Goal: Transaction & Acquisition: Purchase product/service

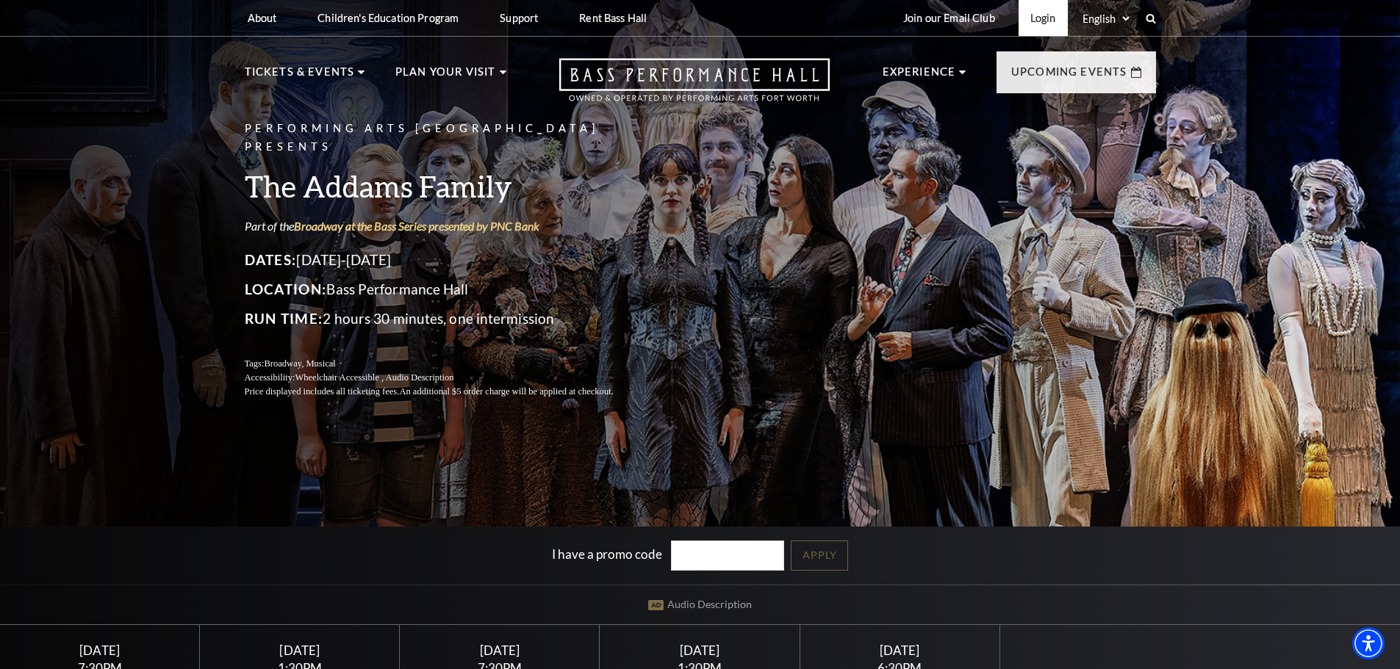
click at [1053, 21] on link "Login" at bounding box center [1042, 18] width 49 height 36
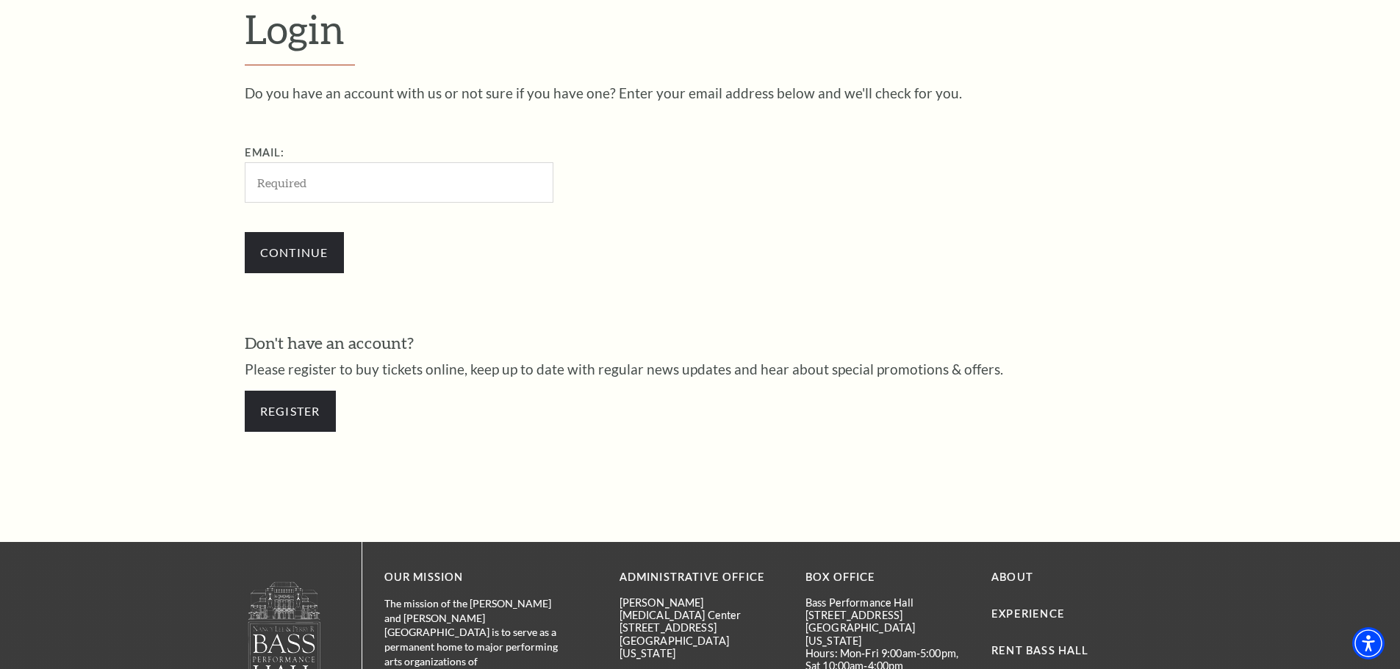
scroll to position [492, 0]
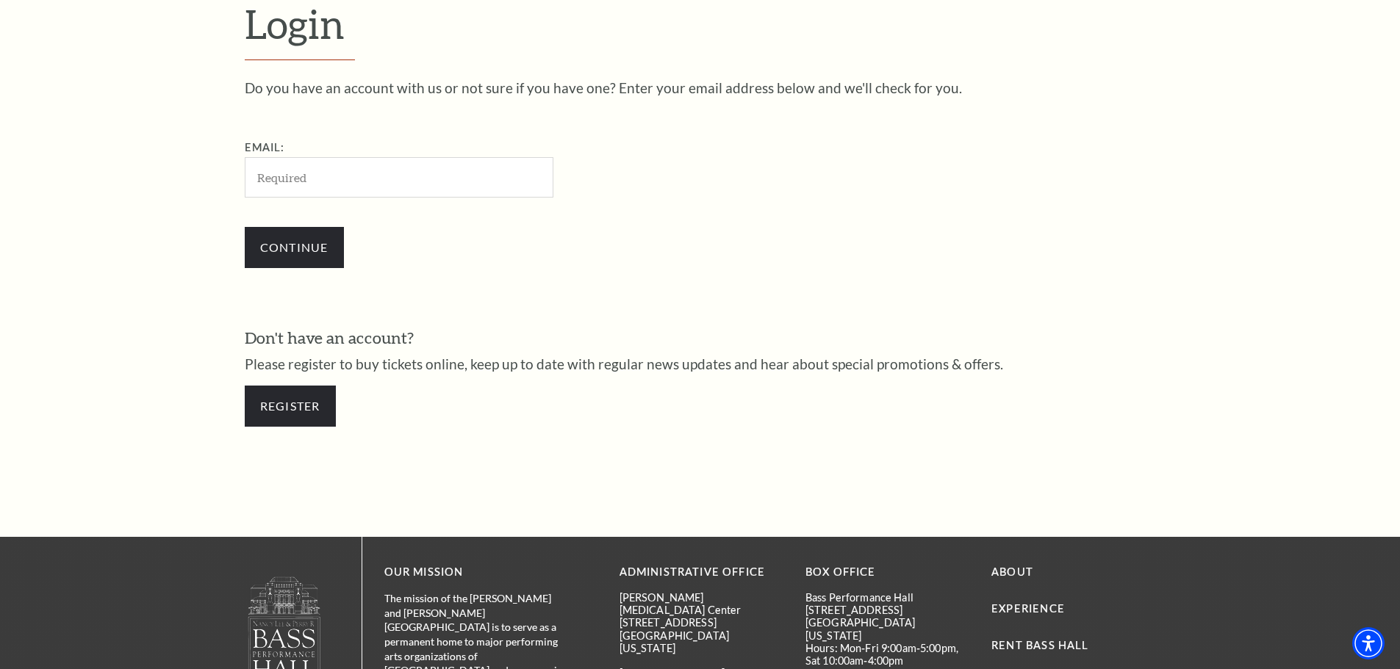
click at [359, 184] on input "Email:" at bounding box center [399, 177] width 309 height 40
type input "drshanekennedy@hotmail.com"
click at [334, 245] on input "Continue" at bounding box center [294, 247] width 99 height 41
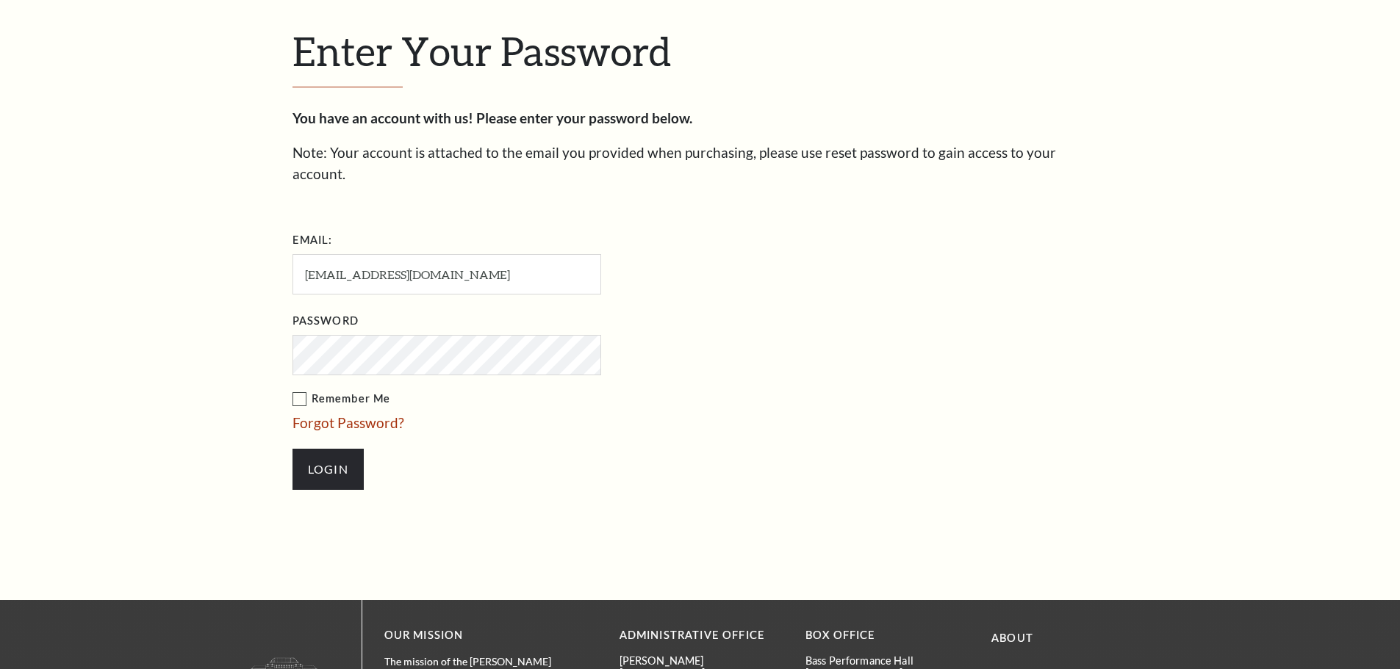
scroll to position [506, 0]
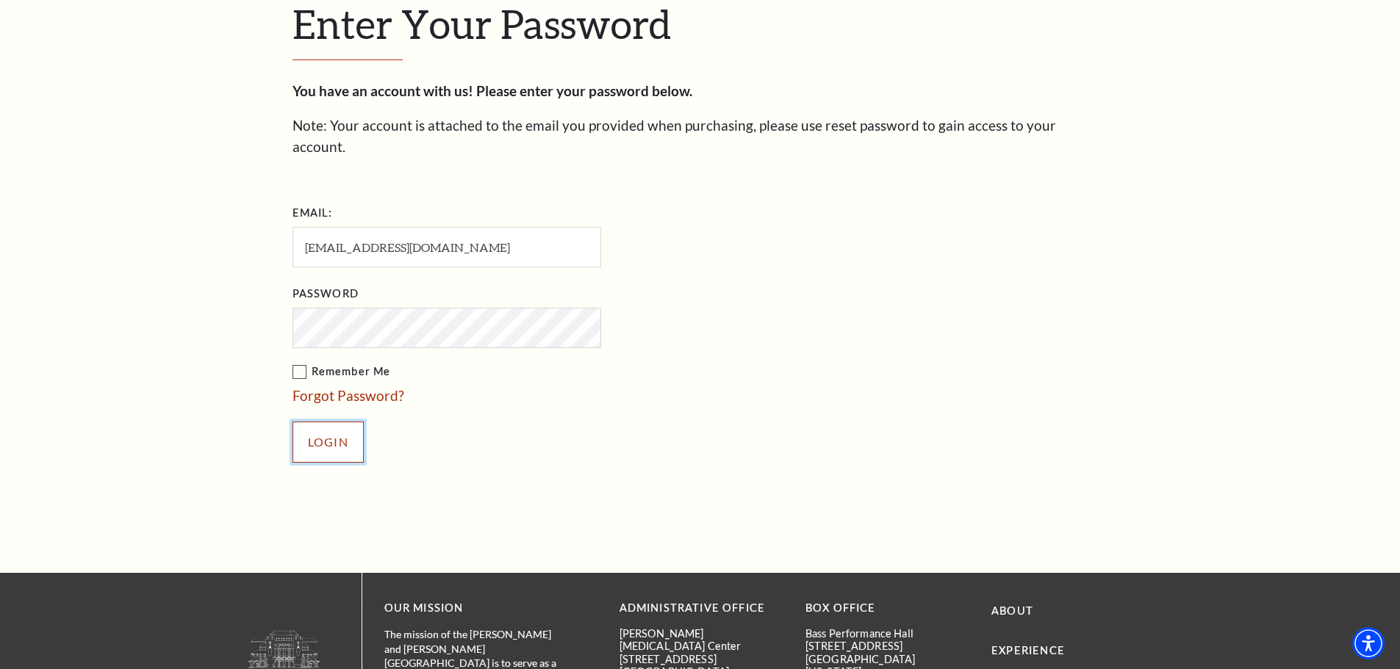
click at [337, 422] on input "Login" at bounding box center [327, 442] width 71 height 41
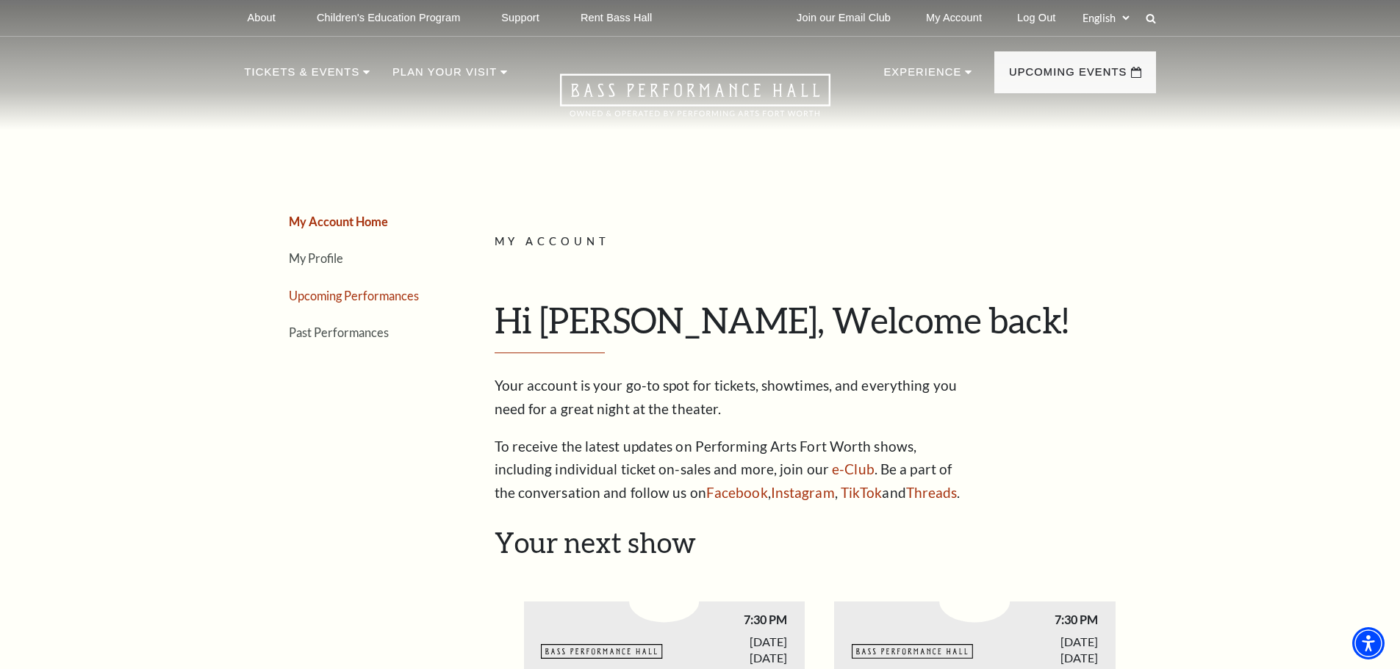
click at [317, 298] on link "Upcoming Performances" at bounding box center [354, 296] width 130 height 14
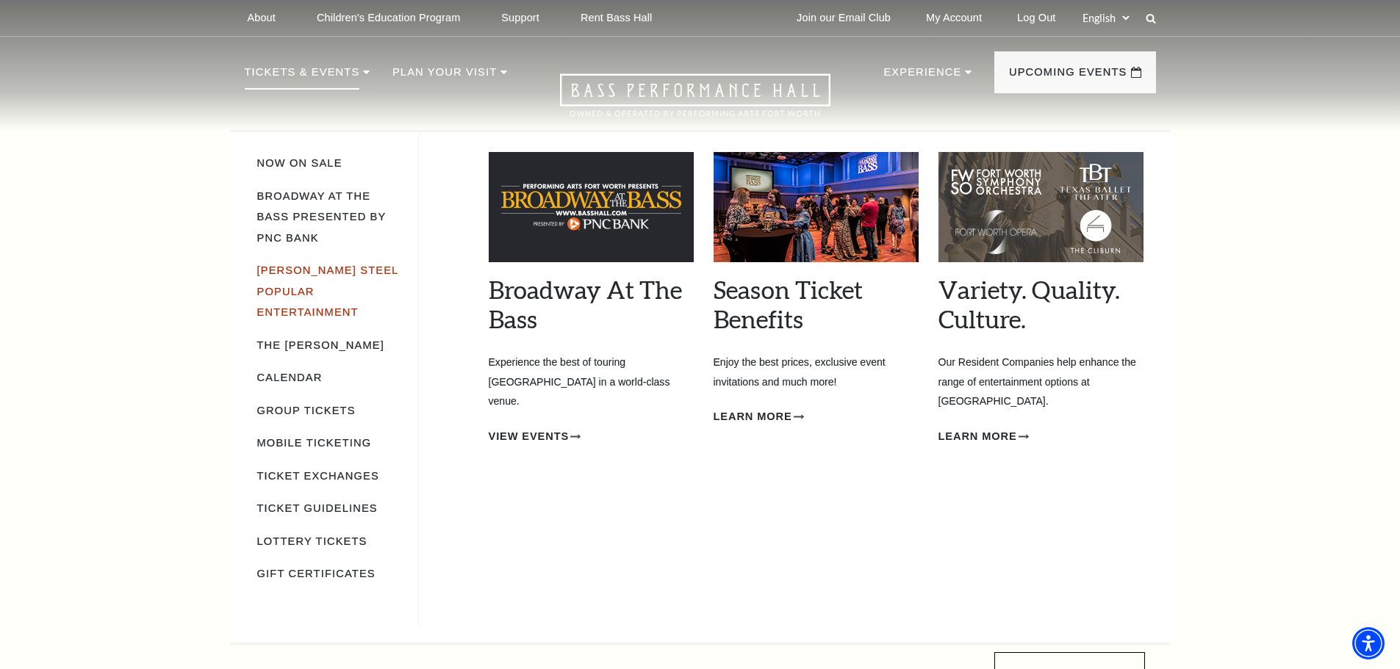
click at [323, 268] on link "[PERSON_NAME] Steel Popular Entertainment" at bounding box center [327, 292] width 141 height 54
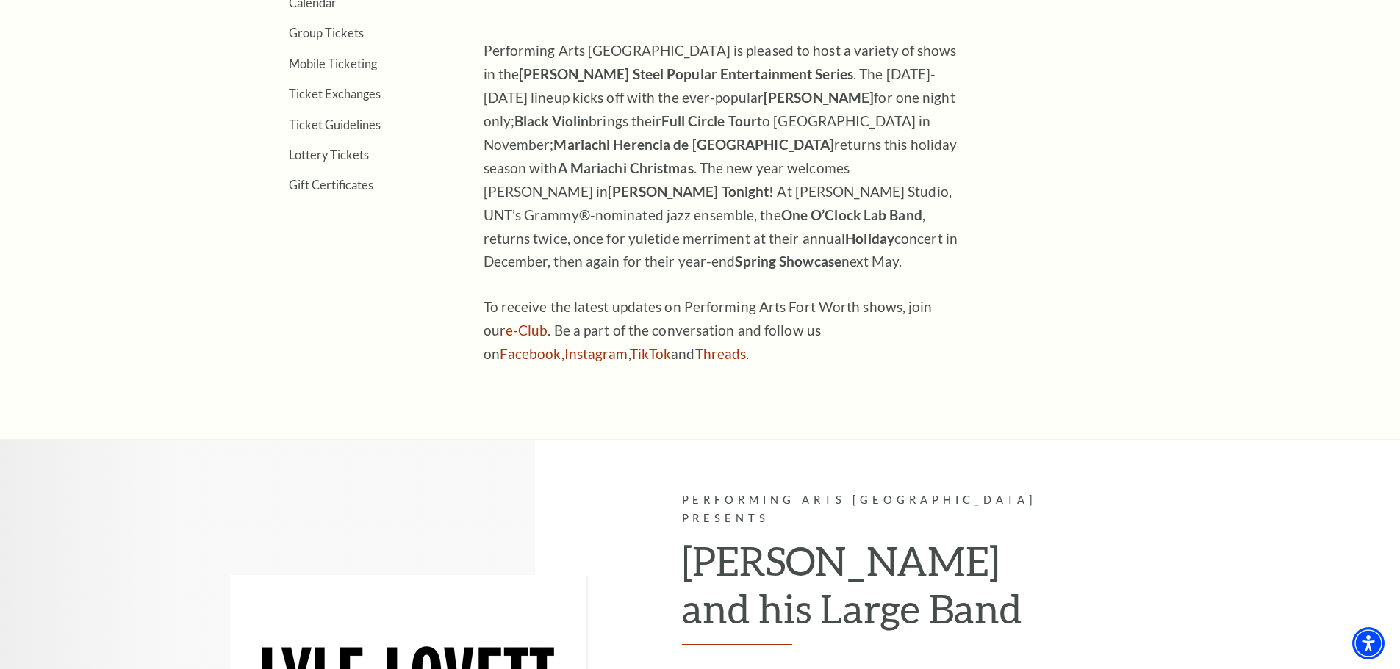
scroll to position [220, 0]
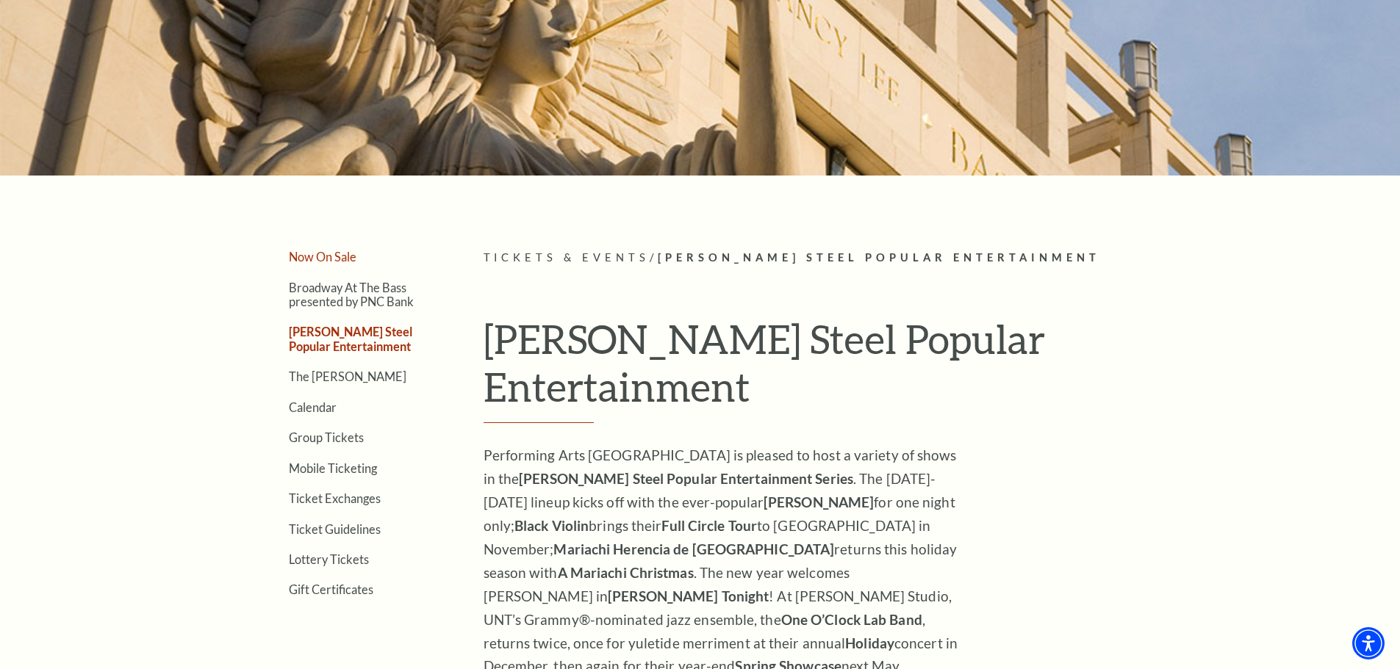
click at [334, 260] on link "Now On Sale" at bounding box center [323, 257] width 68 height 14
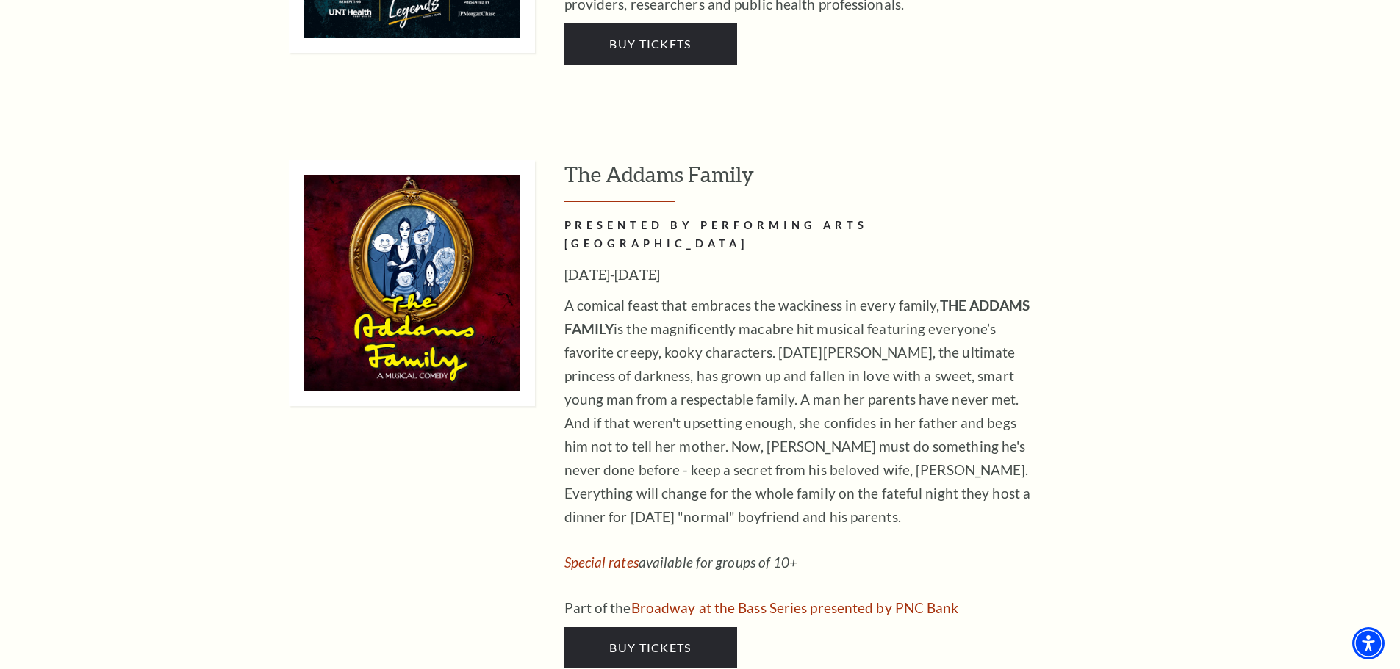
scroll to position [2939, 0]
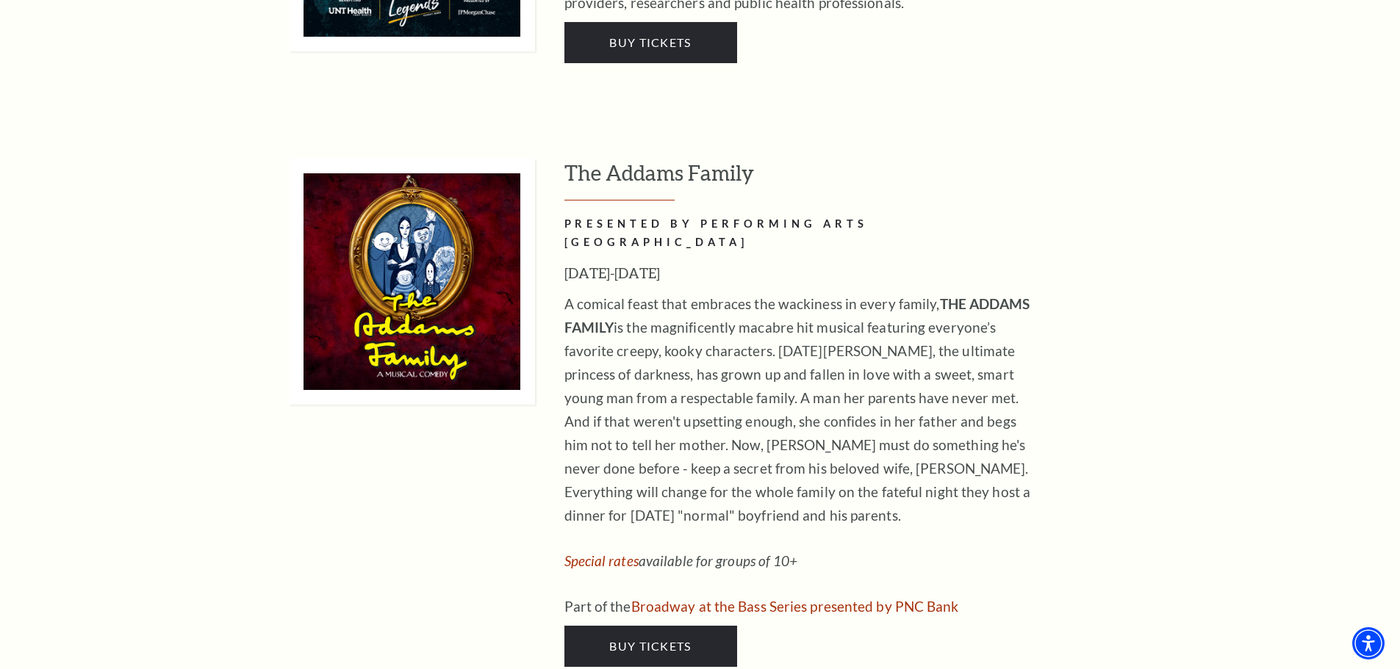
click at [617, 159] on h3 "The Addams Family" at bounding box center [859, 180] width 591 height 42
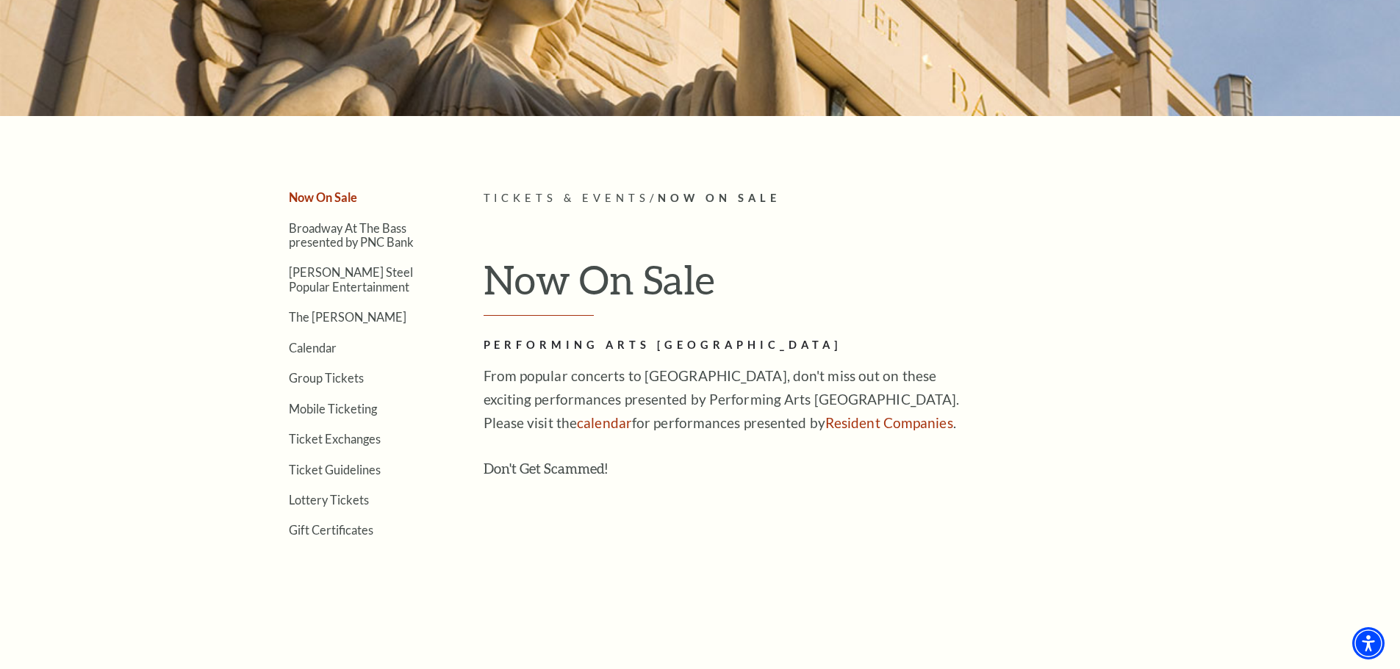
scroll to position [0, 0]
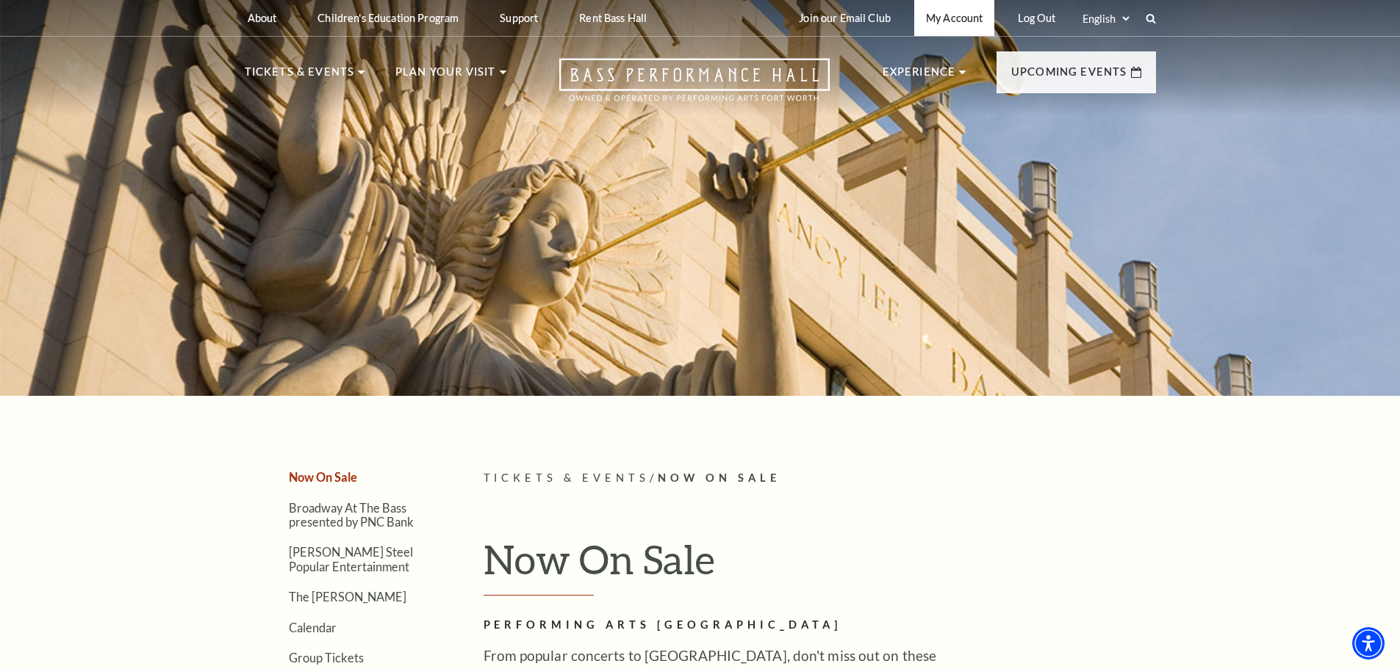
click at [960, 24] on link "My Account" at bounding box center [954, 18] width 80 height 36
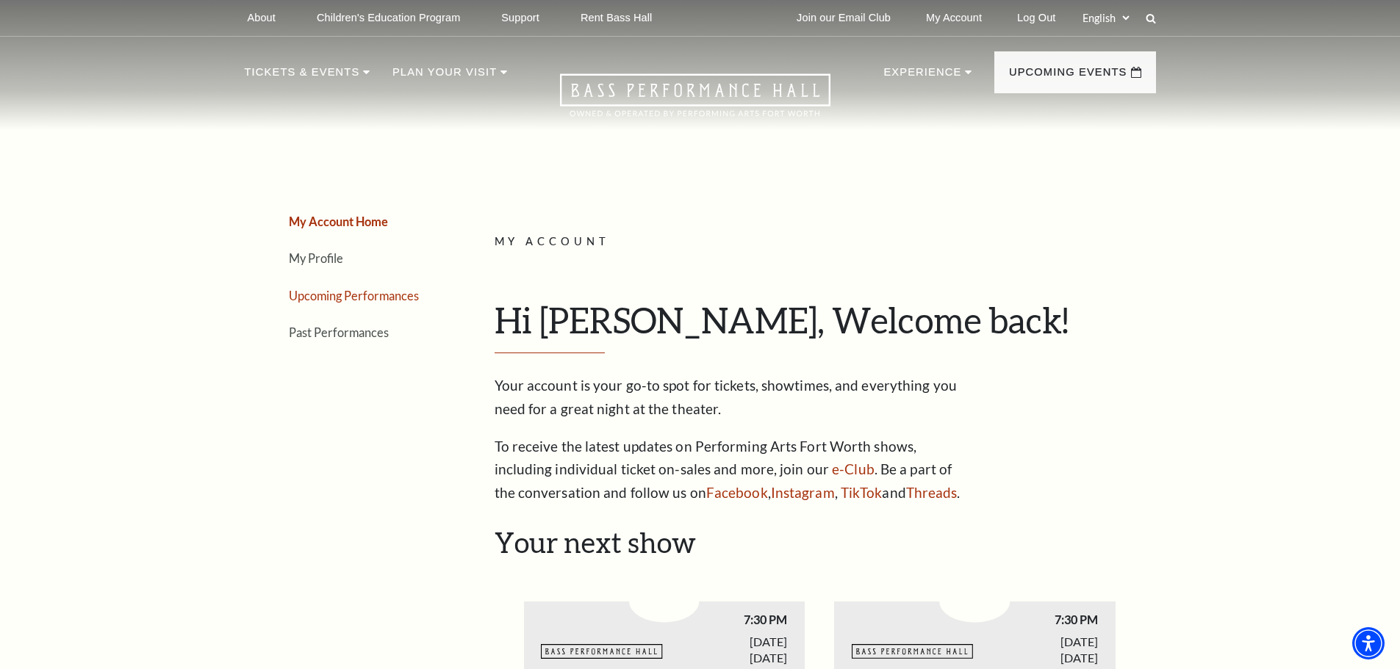
click at [397, 292] on link "Upcoming Performances" at bounding box center [354, 296] width 130 height 14
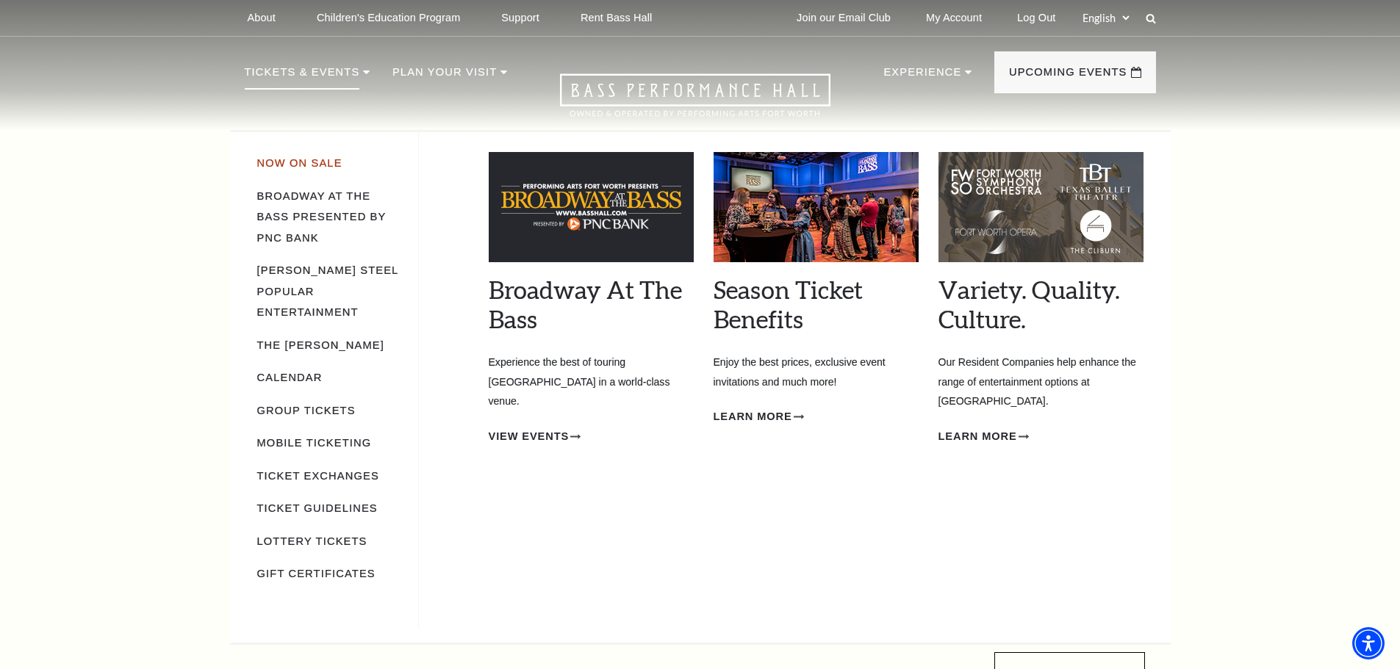
click at [289, 165] on link "Now On Sale" at bounding box center [299, 163] width 85 height 12
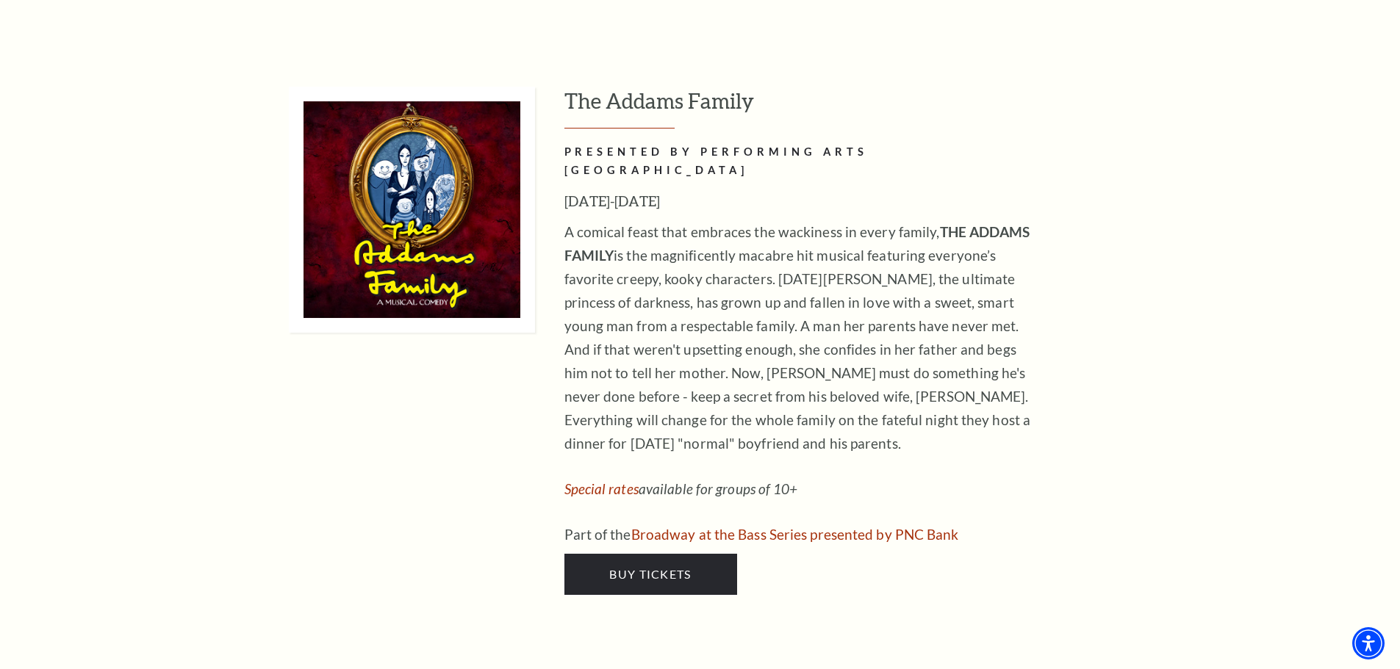
scroll to position [3013, 0]
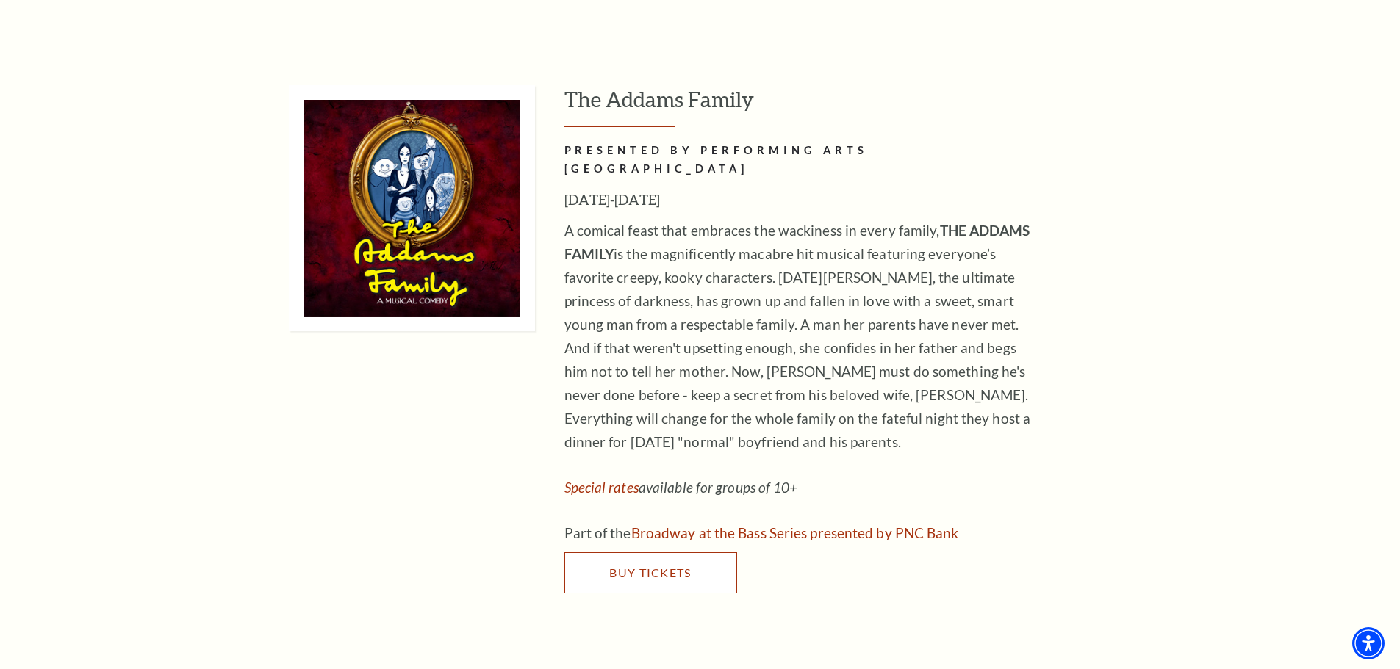
click at [680, 566] on span "Buy Tickets" at bounding box center [650, 573] width 82 height 14
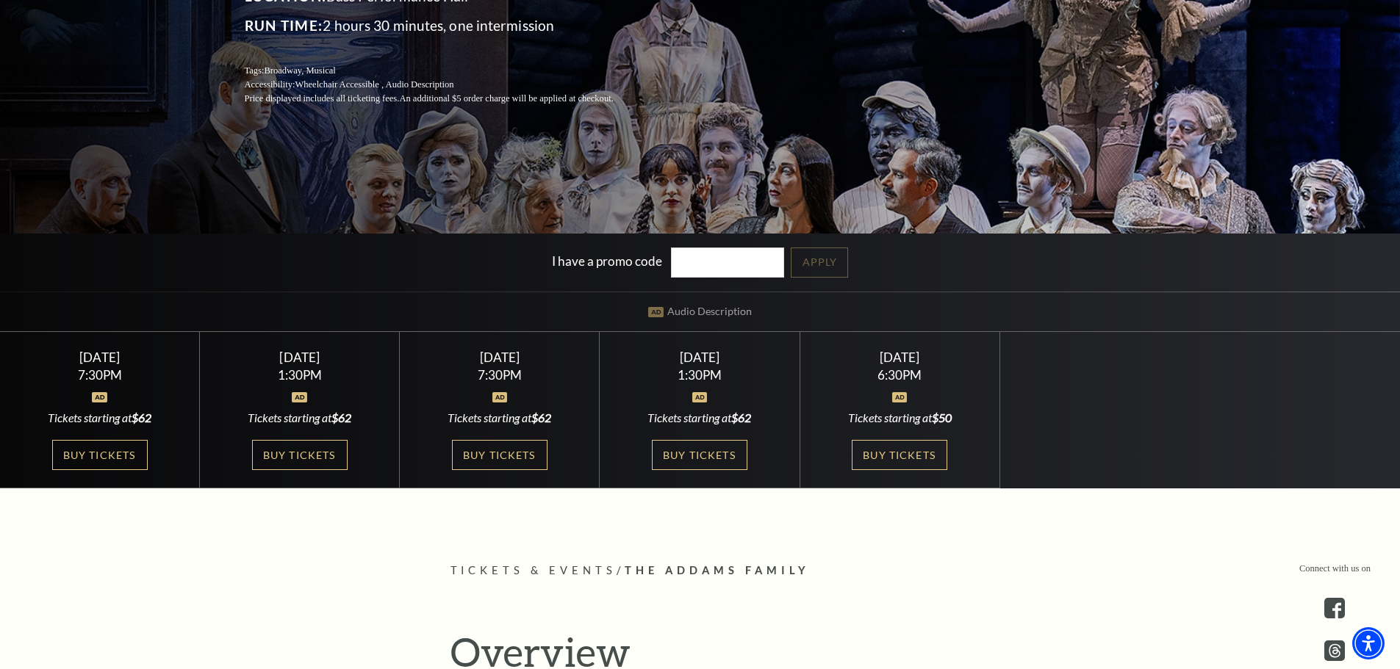
scroll to position [294, 0]
